Goal: Information Seeking & Learning: Learn about a topic

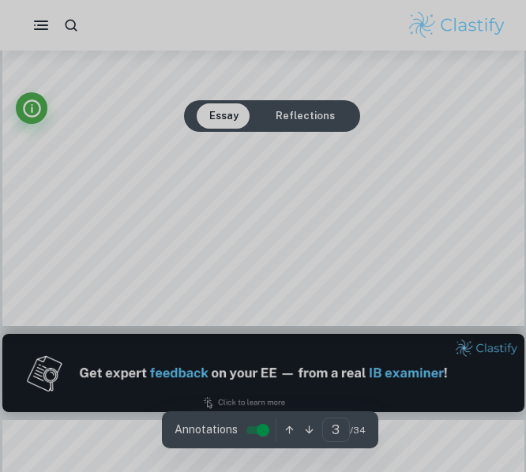
type input "4"
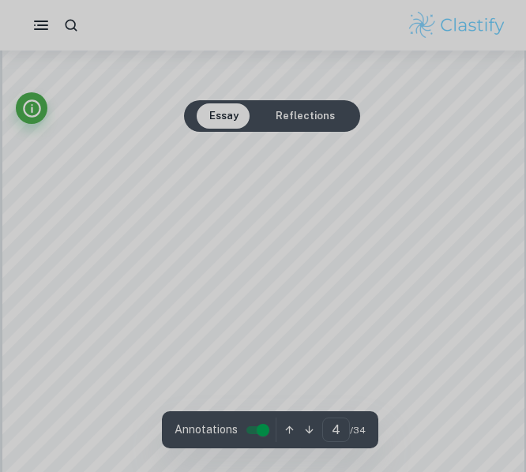
drag, startPoint x: 533, startPoint y: 114, endPoint x: 528, endPoint y: 216, distance: 102.8
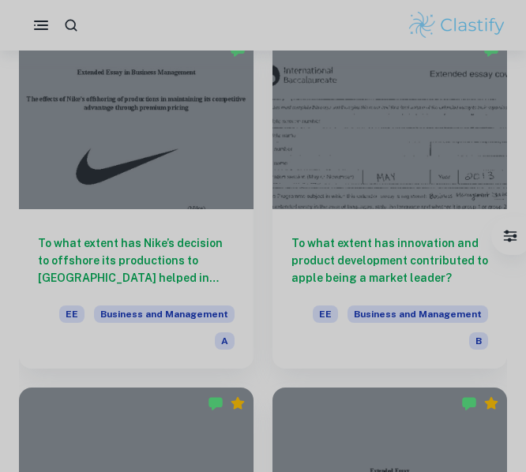
scroll to position [7960, 0]
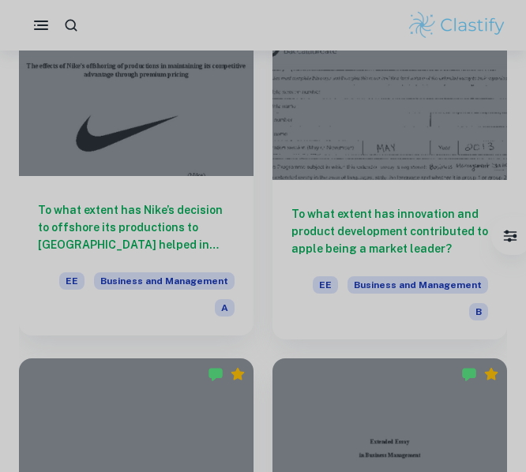
click at [58, 227] on h6 "To what extent has Nike’s decision to offshore its productions to [GEOGRAPHIC_D…" at bounding box center [136, 227] width 197 height 52
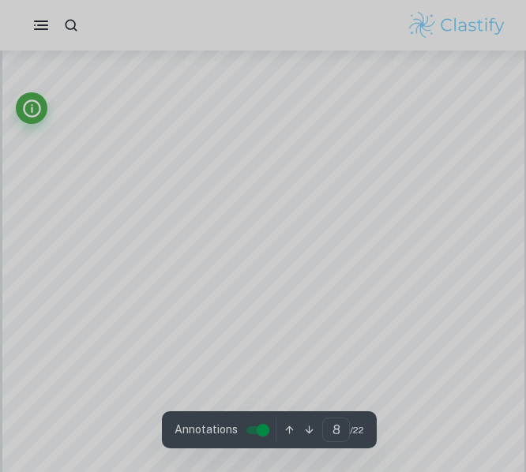
scroll to position [5084, 0]
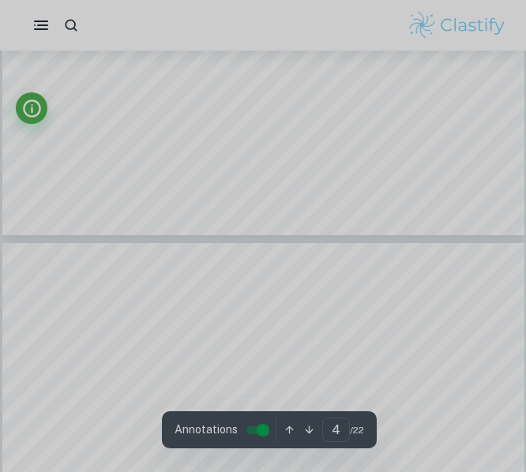
type input "5"
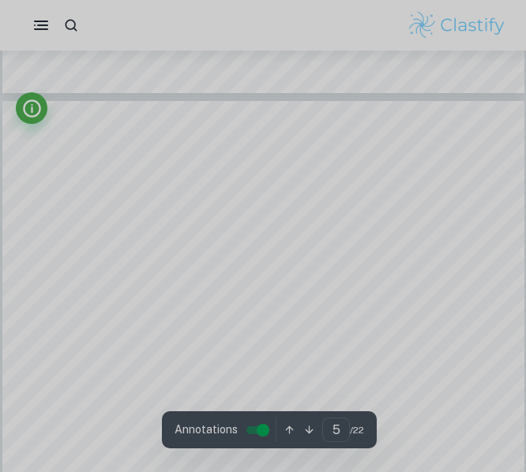
scroll to position [2980, 0]
